Goal: Task Accomplishment & Management: Complete application form

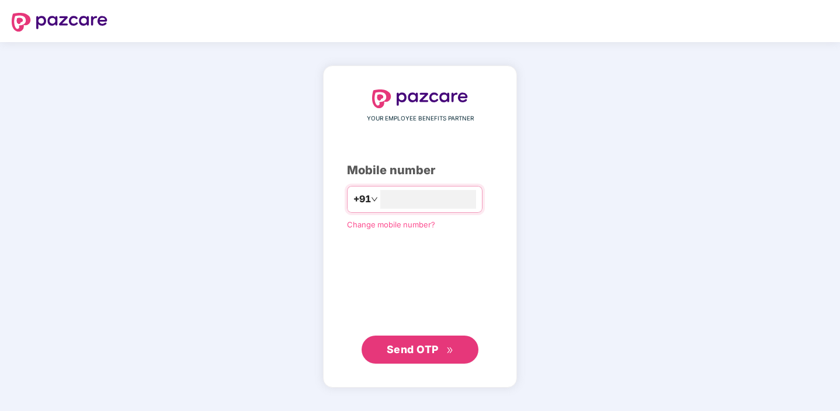
type input "**********"
click at [428, 350] on span "Send OTP" at bounding box center [413, 349] width 52 height 12
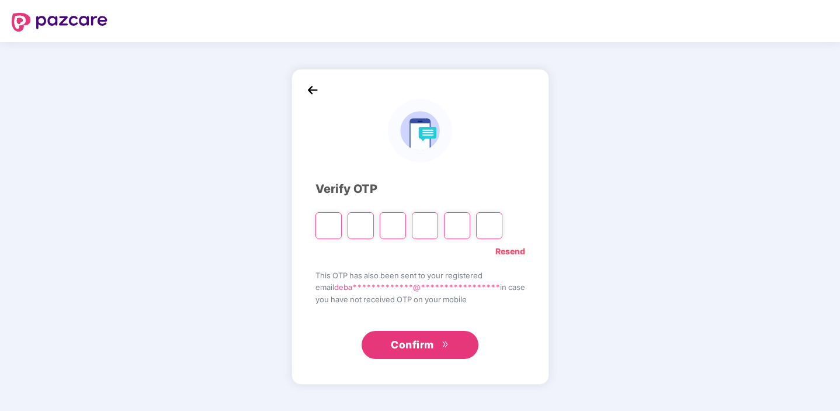
type input "*"
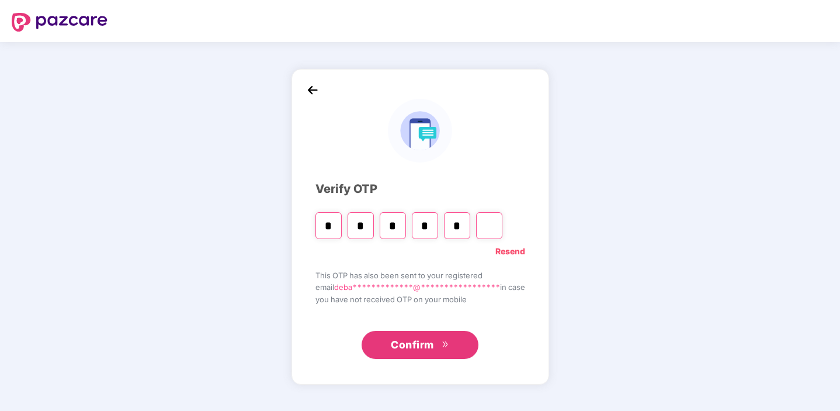
type input "*"
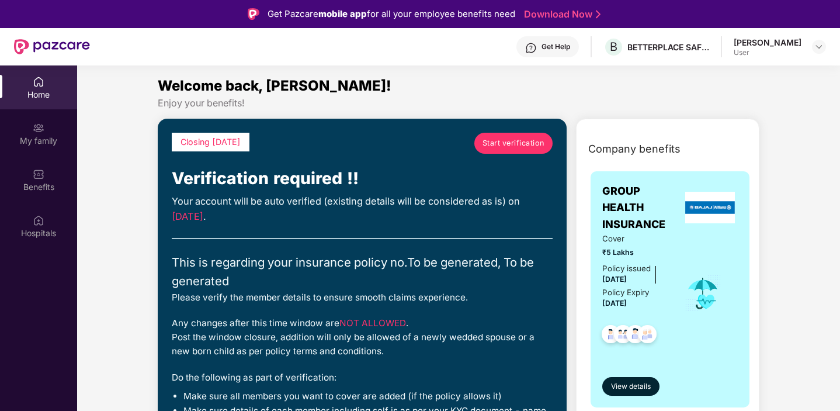
click at [499, 139] on span "Start verification" at bounding box center [513, 143] width 62 height 12
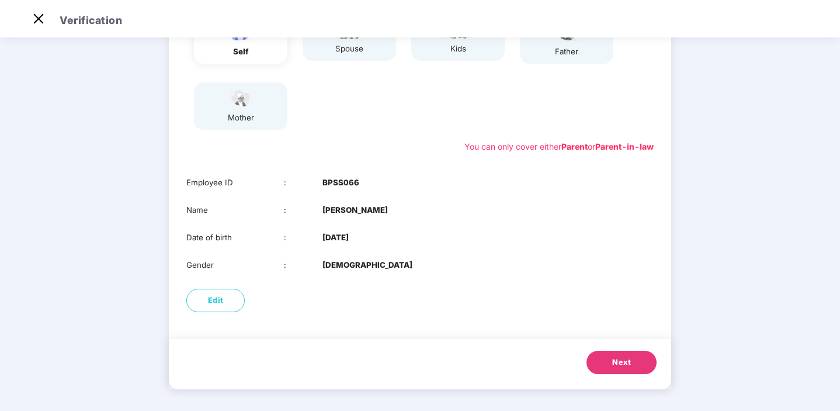
scroll to position [150, 0]
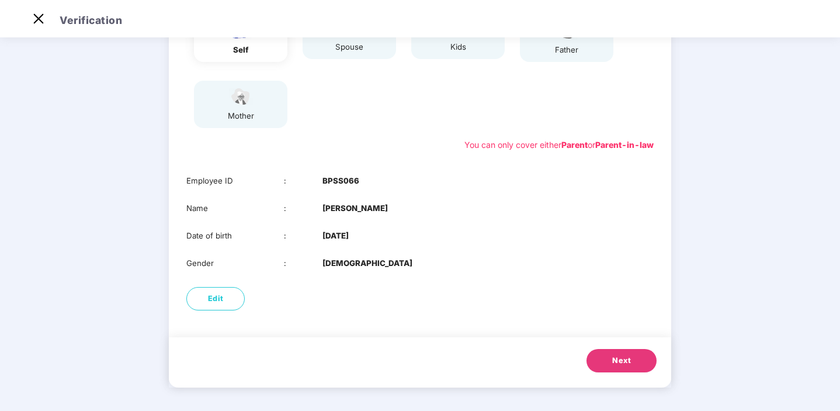
click at [622, 363] on span "Next" at bounding box center [621, 361] width 19 height 12
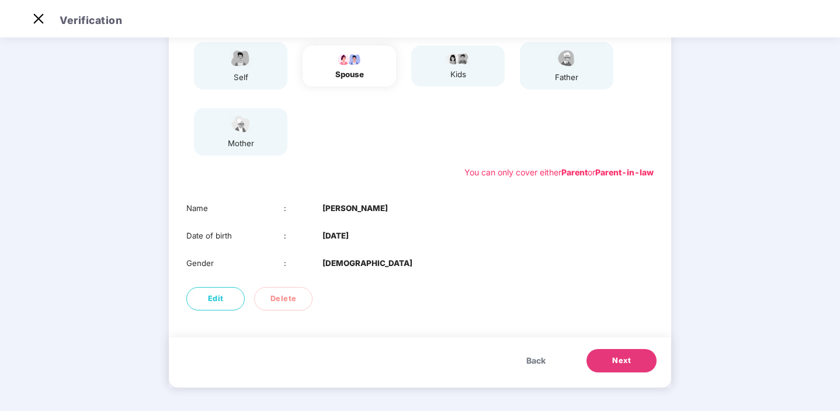
click at [602, 359] on button "Next" at bounding box center [621, 360] width 70 height 23
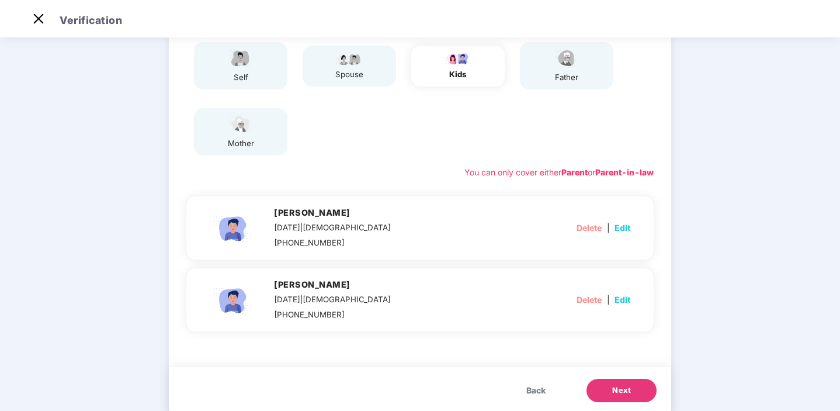
scroll to position [150, 0]
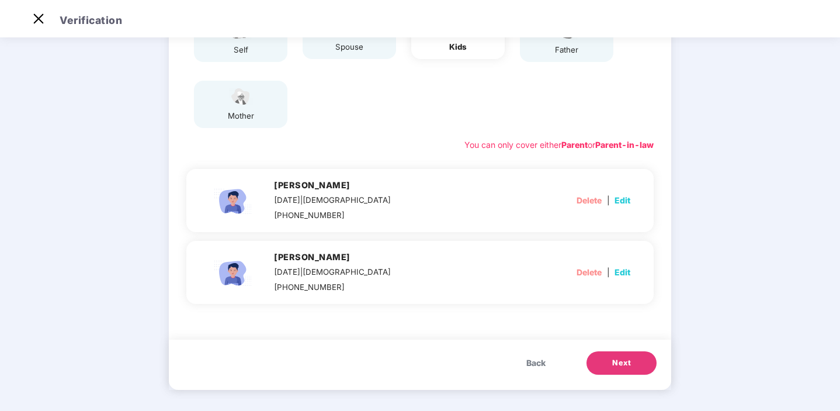
click at [602, 359] on button "Next" at bounding box center [621, 362] width 70 height 23
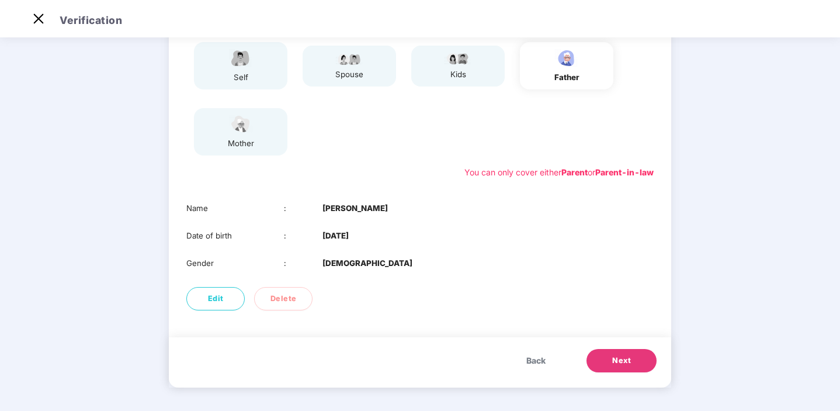
click at [613, 346] on div "Back Next" at bounding box center [420, 362] width 502 height 50
click at [613, 361] on span "Next" at bounding box center [621, 361] width 19 height 12
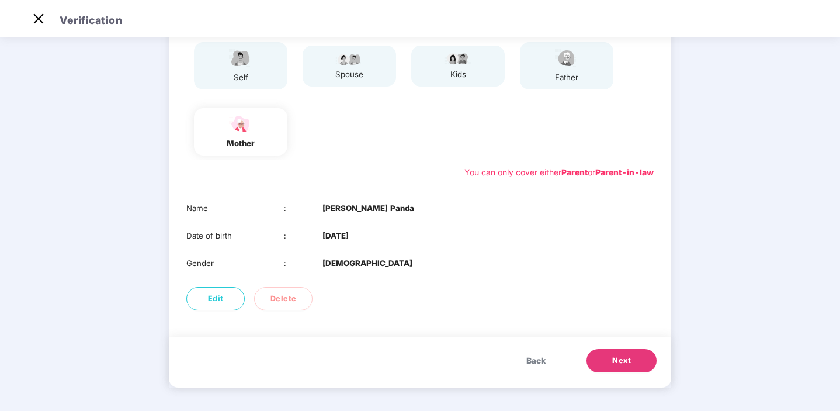
click at [603, 361] on button "Next" at bounding box center [621, 360] width 70 height 23
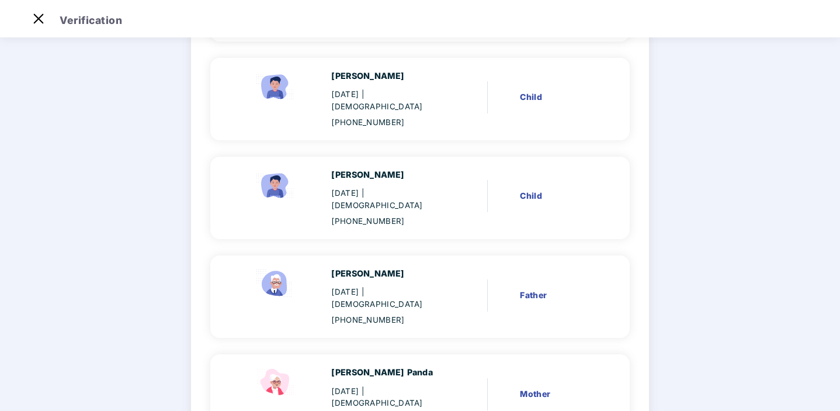
scroll to position [359, 0]
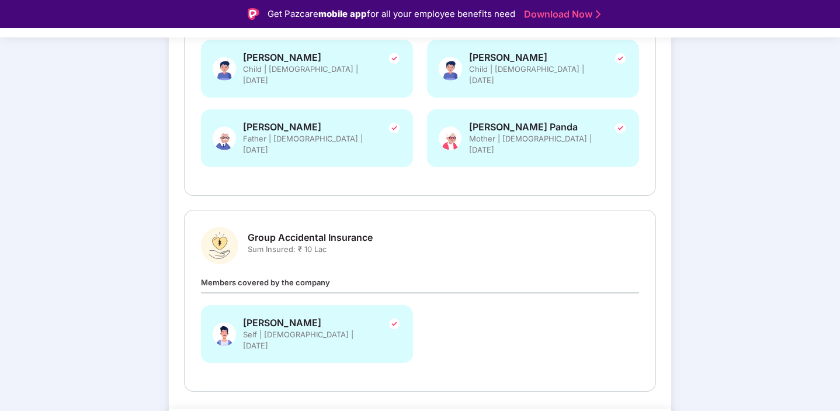
scroll to position [28, 0]
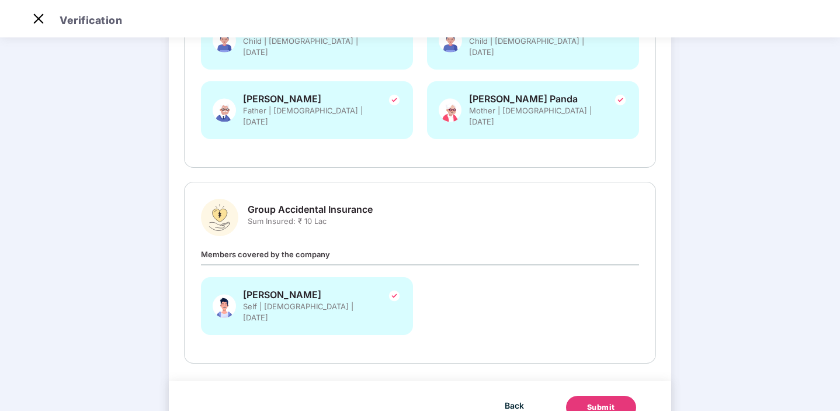
click at [599, 401] on div "Submit" at bounding box center [601, 407] width 28 height 12
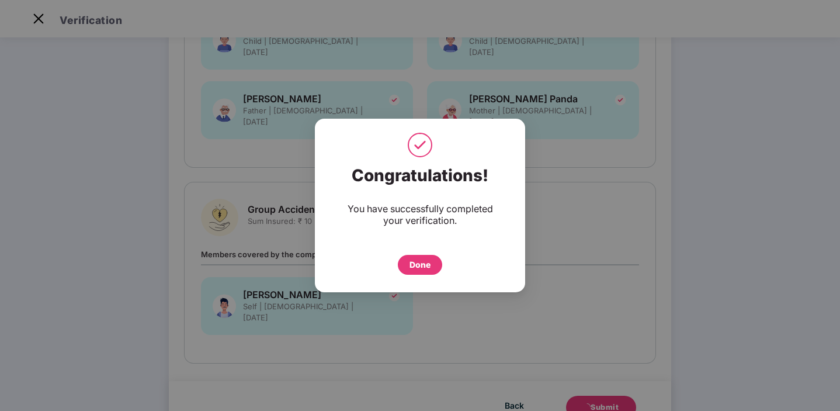
click at [421, 270] on div "Done" at bounding box center [419, 264] width 21 height 13
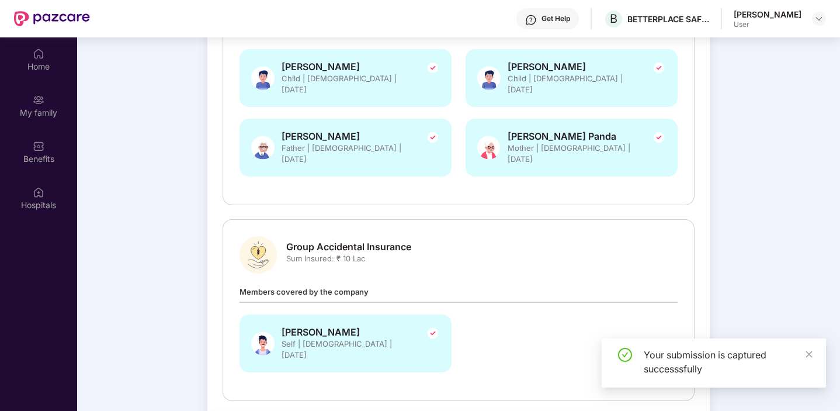
scroll to position [65, 0]
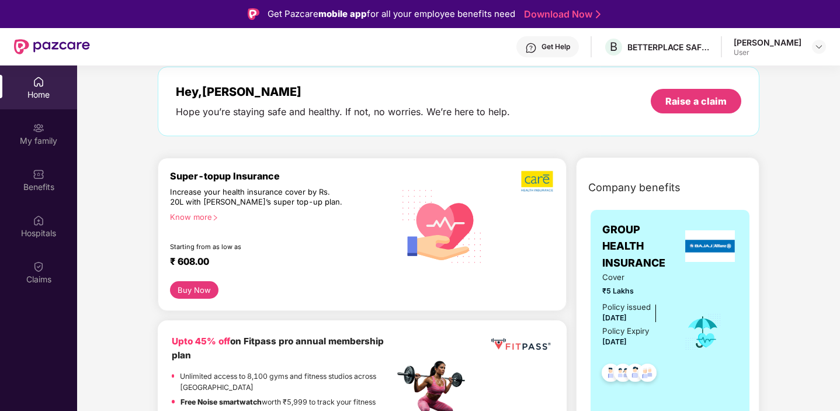
scroll to position [55, 0]
click at [192, 217] on div "Know more" at bounding box center [278, 215] width 217 height 8
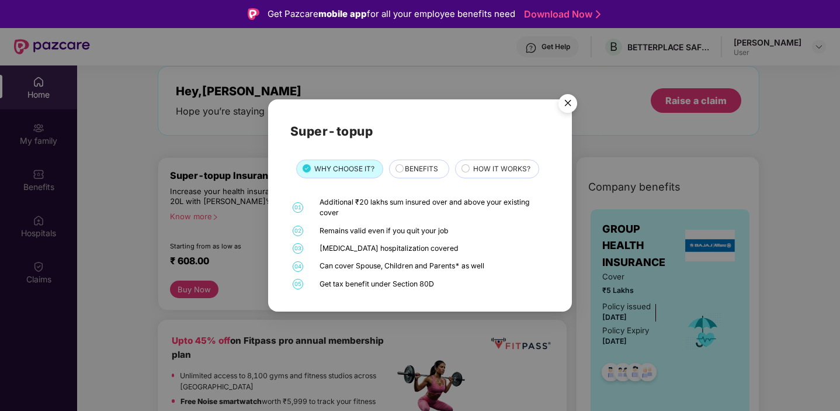
click at [472, 166] on div "HOW IT WORKS?" at bounding box center [499, 170] width 65 height 13
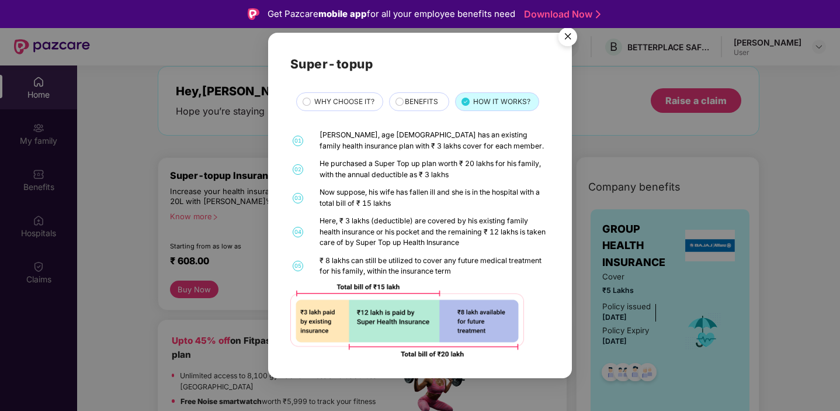
click at [387, 176] on div "He purchased a Super Top up plan worth ₹ 20 lakhs for his family, with the annu…" at bounding box center [432, 169] width 227 height 22
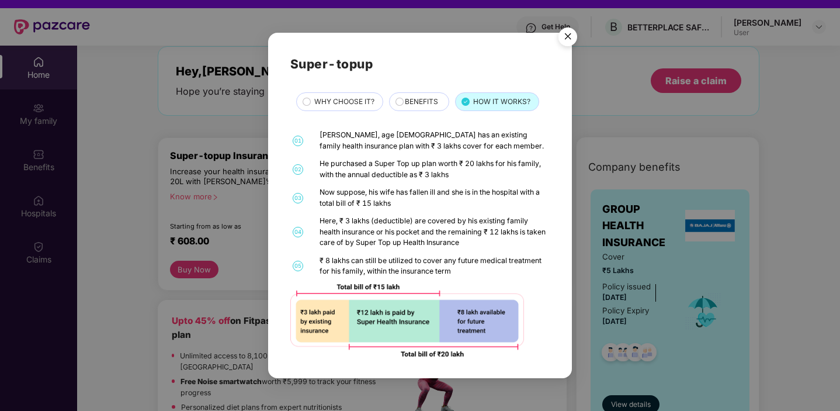
scroll to position [65, 0]
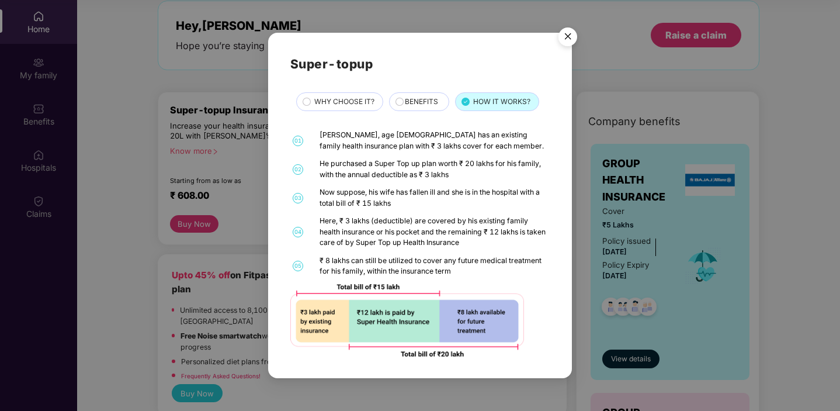
click at [567, 34] on img "Close" at bounding box center [567, 38] width 33 height 33
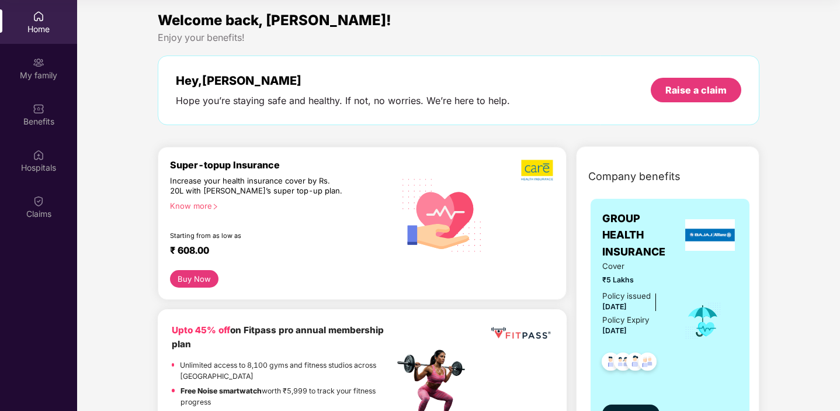
scroll to position [0, 0]
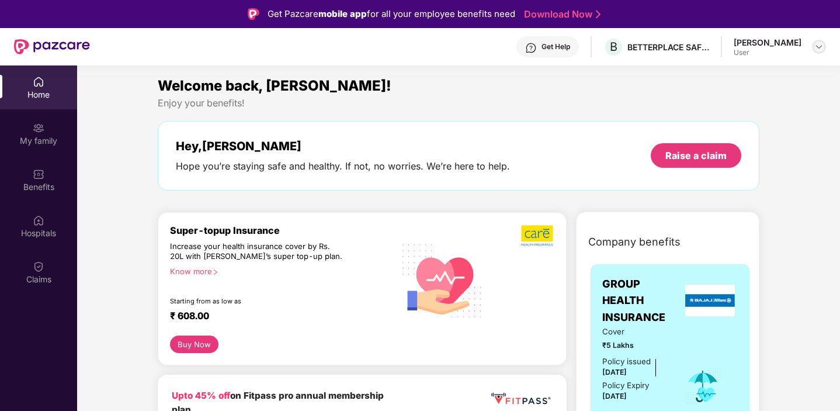
click at [815, 45] on img at bounding box center [818, 46] width 9 height 9
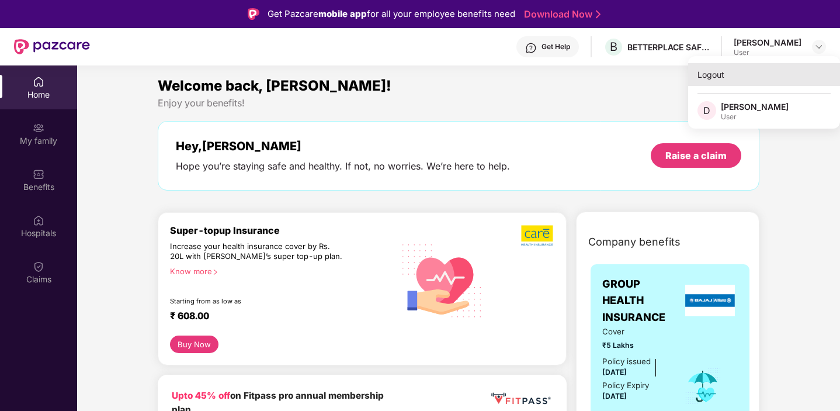
click at [713, 70] on div "Logout" at bounding box center [764, 74] width 152 height 23
